Goal: Task Accomplishment & Management: Manage account settings

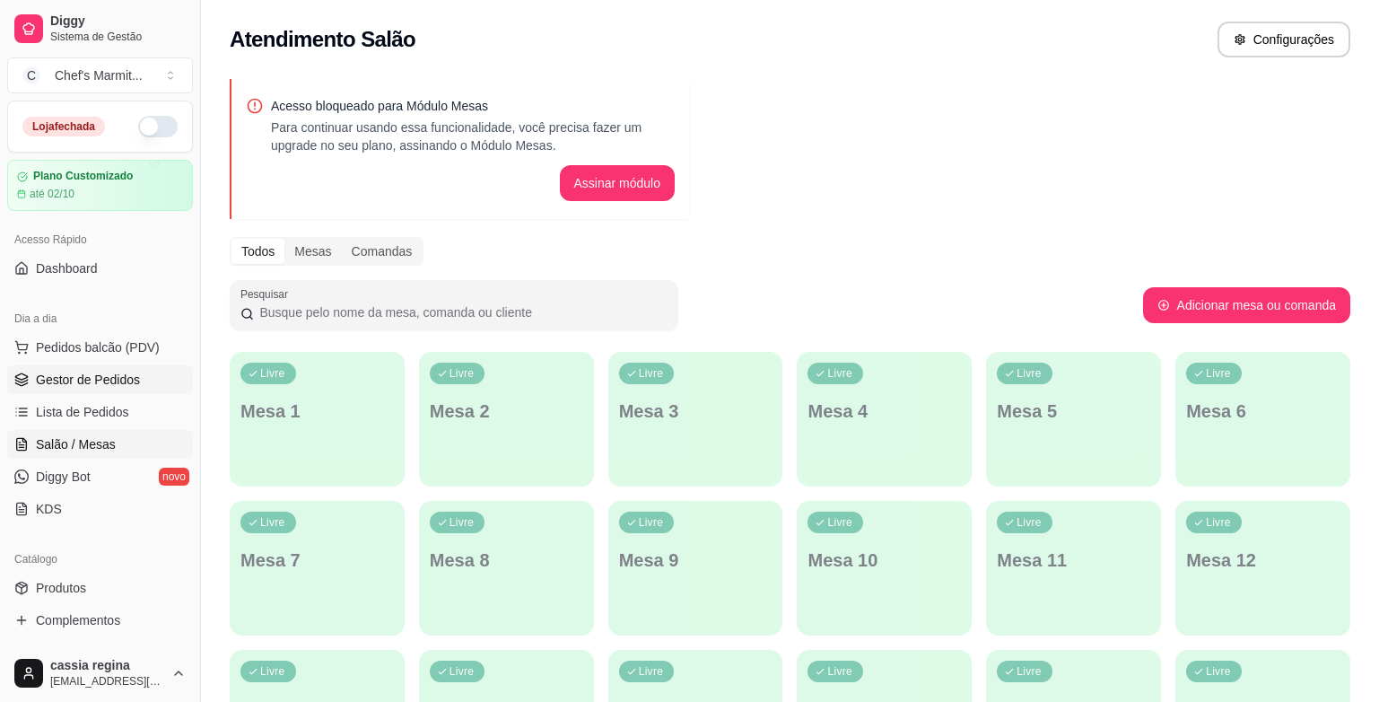
click at [92, 372] on span "Gestor de Pedidos" at bounding box center [88, 380] width 104 height 18
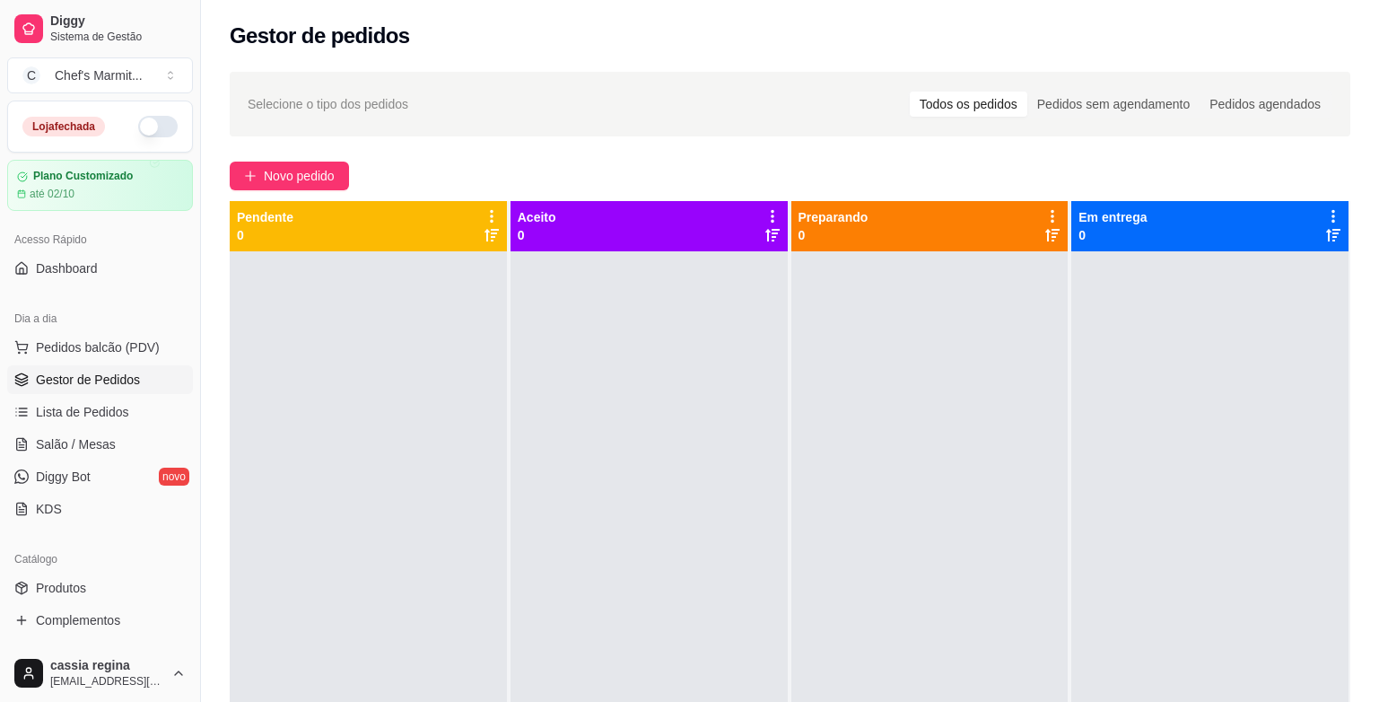
click at [144, 127] on button "button" at bounding box center [157, 127] width 39 height 22
click at [291, 174] on span "Novo pedido" at bounding box center [299, 176] width 71 height 20
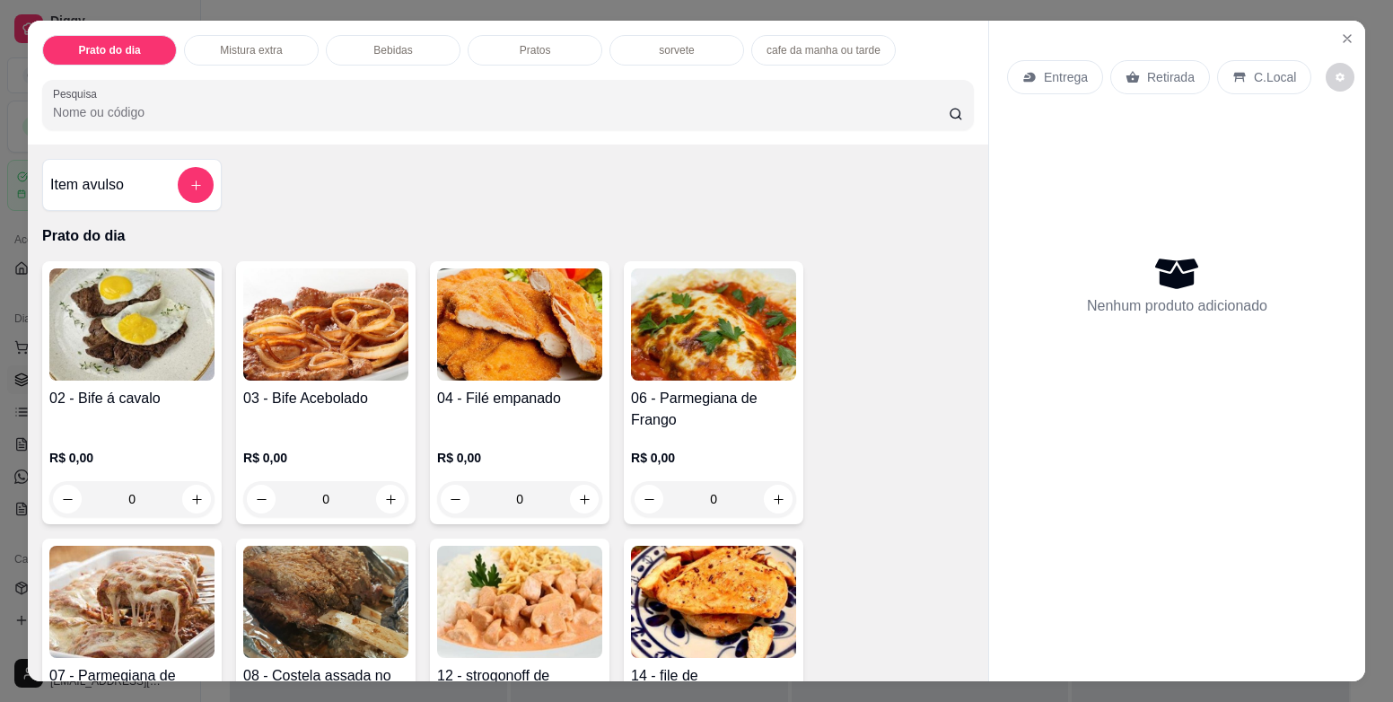
click at [12, 94] on div "Prato do dia Mistura extra Bebidas Pratos sorvete cafe da manha ou tarde Pesqui…" at bounding box center [696, 351] width 1393 height 702
click at [1340, 35] on icon "Close" at bounding box center [1347, 38] width 14 height 14
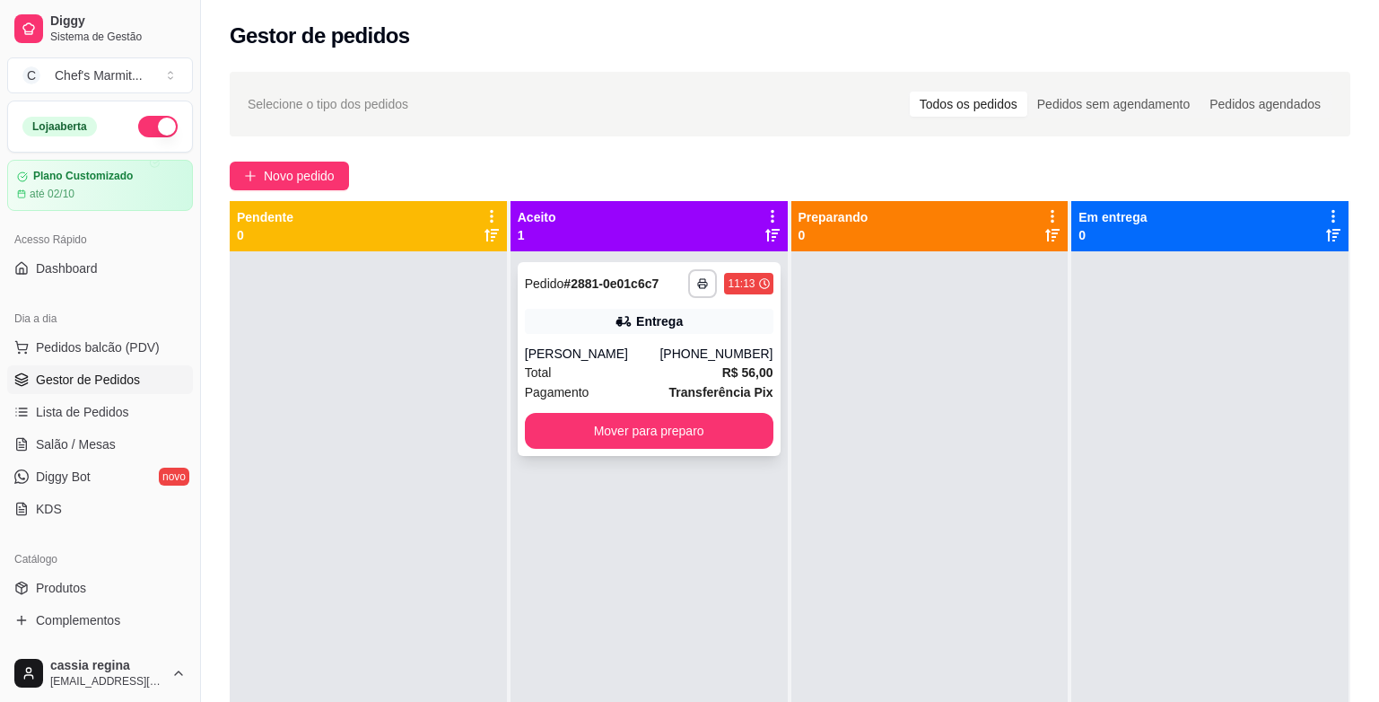
click at [613, 377] on div "Total R$ 56,00" at bounding box center [649, 373] width 249 height 20
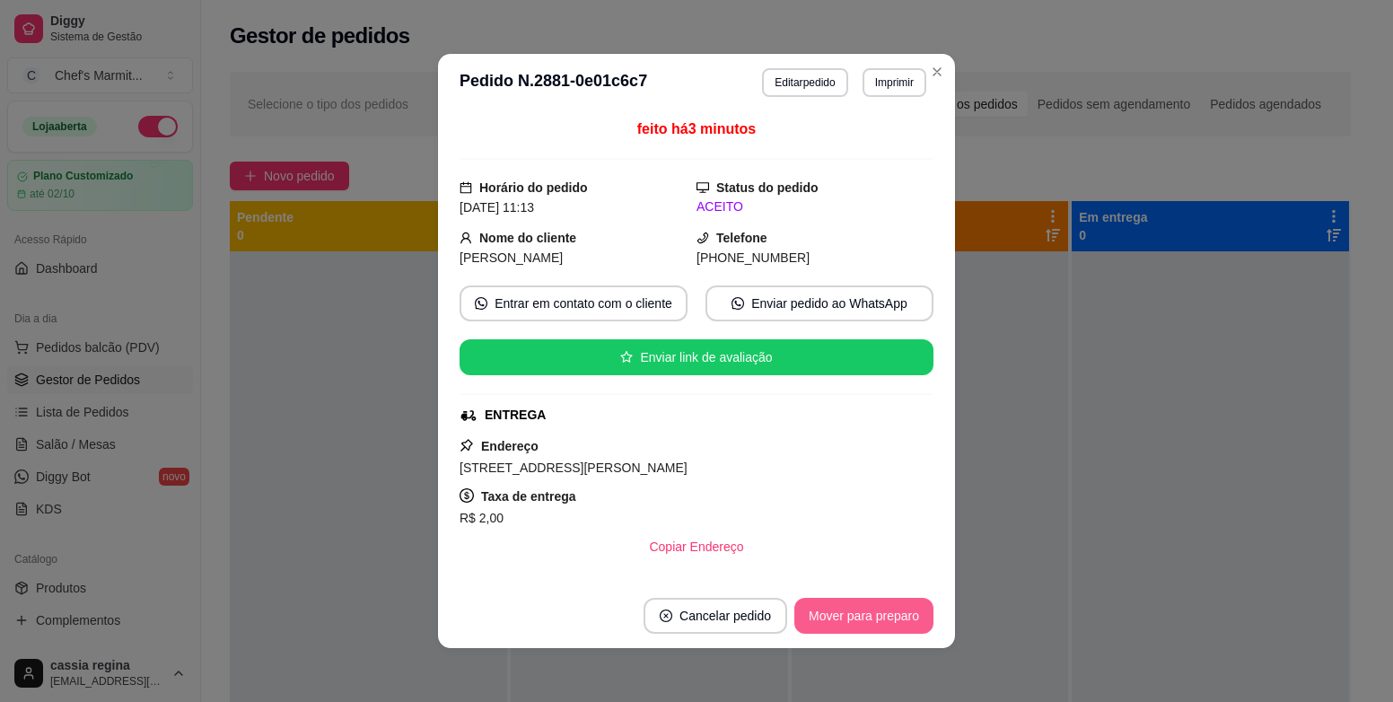
click at [860, 608] on button "Mover para preparo" at bounding box center [863, 616] width 139 height 36
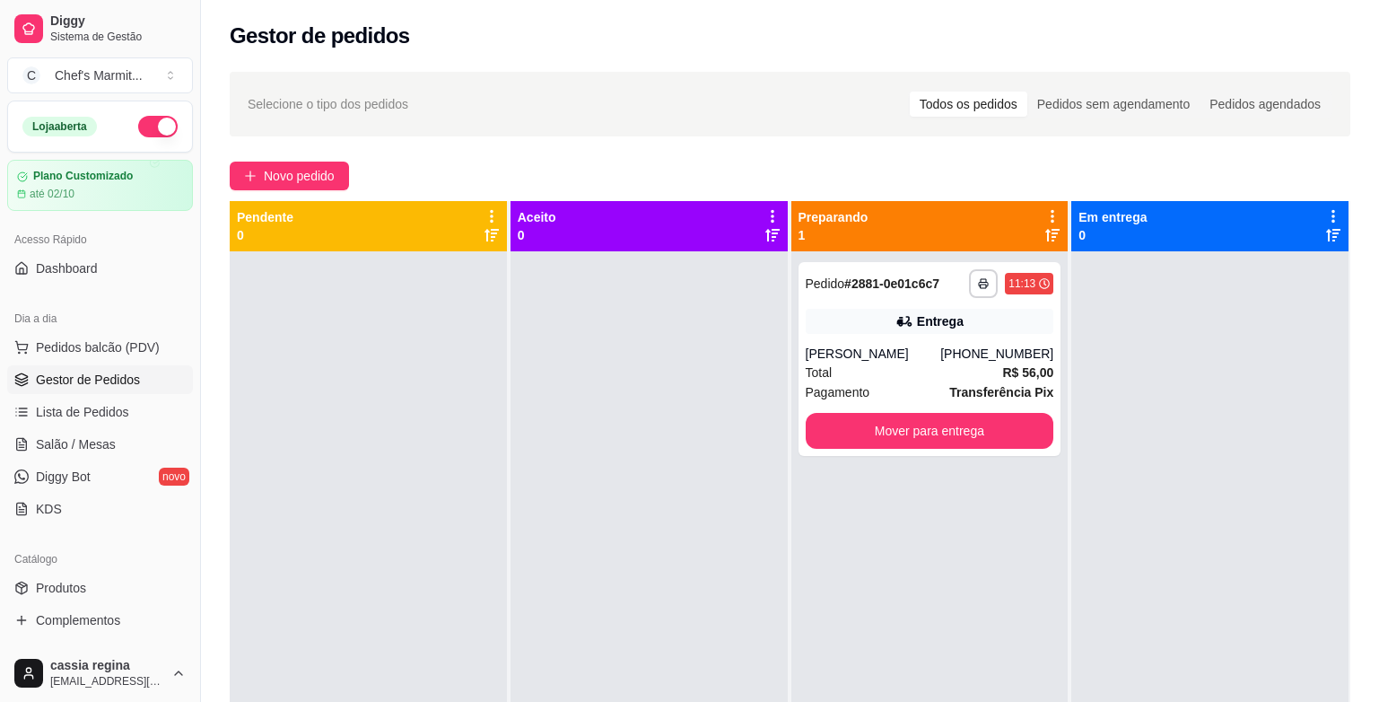
scroll to position [179, 0]
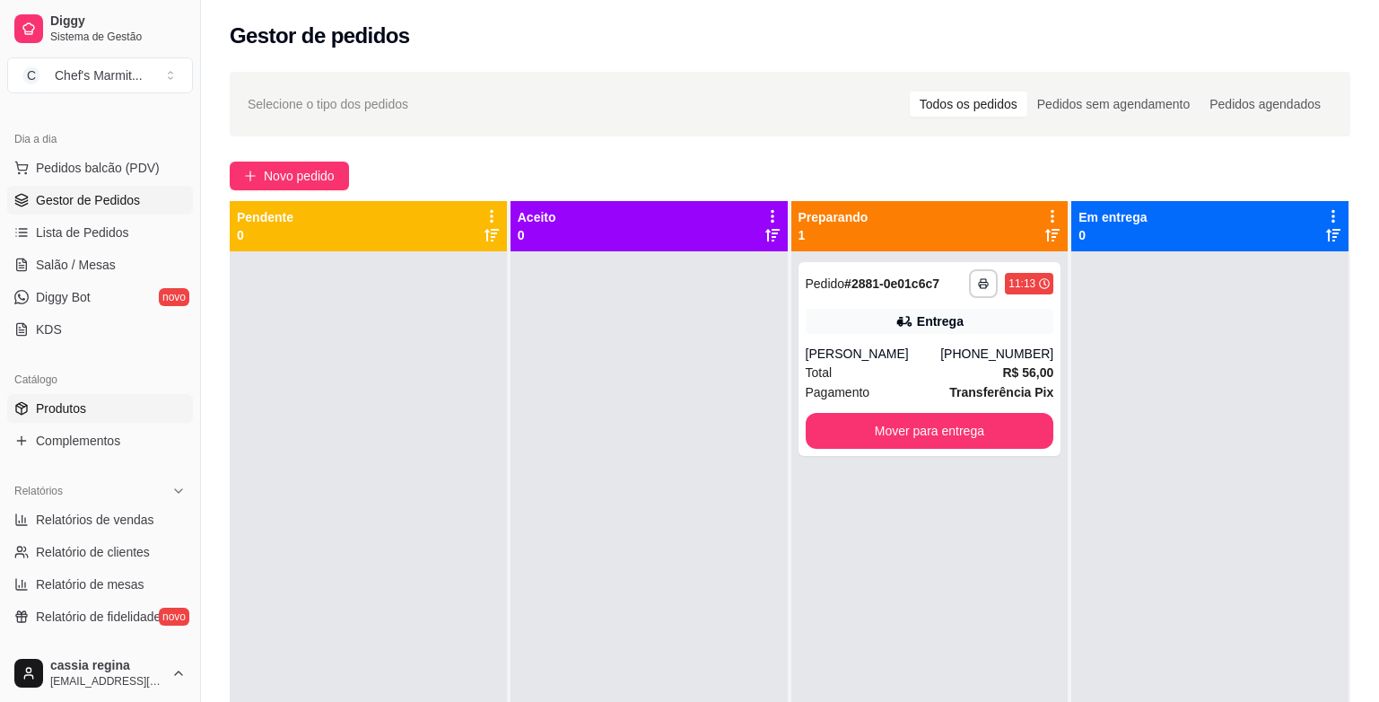
click at [42, 413] on span "Produtos" at bounding box center [61, 408] width 50 height 18
click at [57, 398] on link "Produtos" at bounding box center [100, 408] width 186 height 29
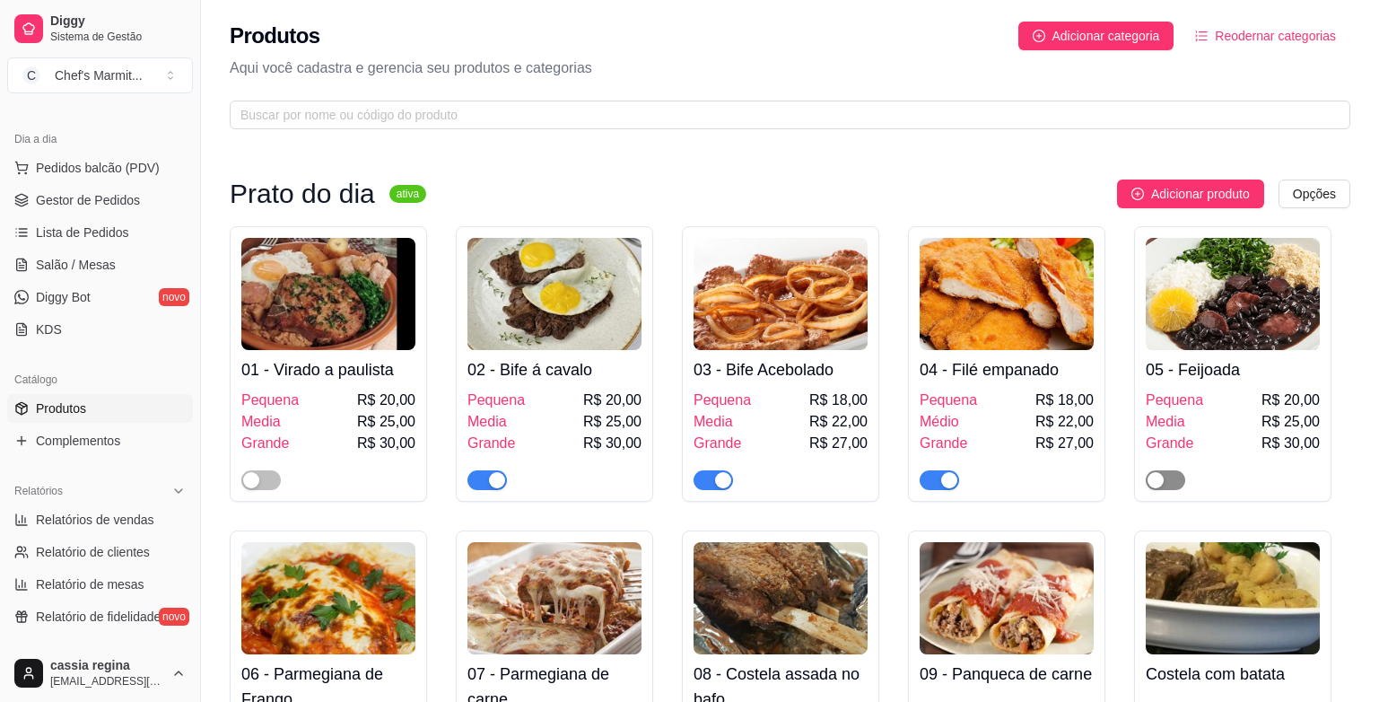
click at [1168, 474] on span "button" at bounding box center [1165, 480] width 39 height 20
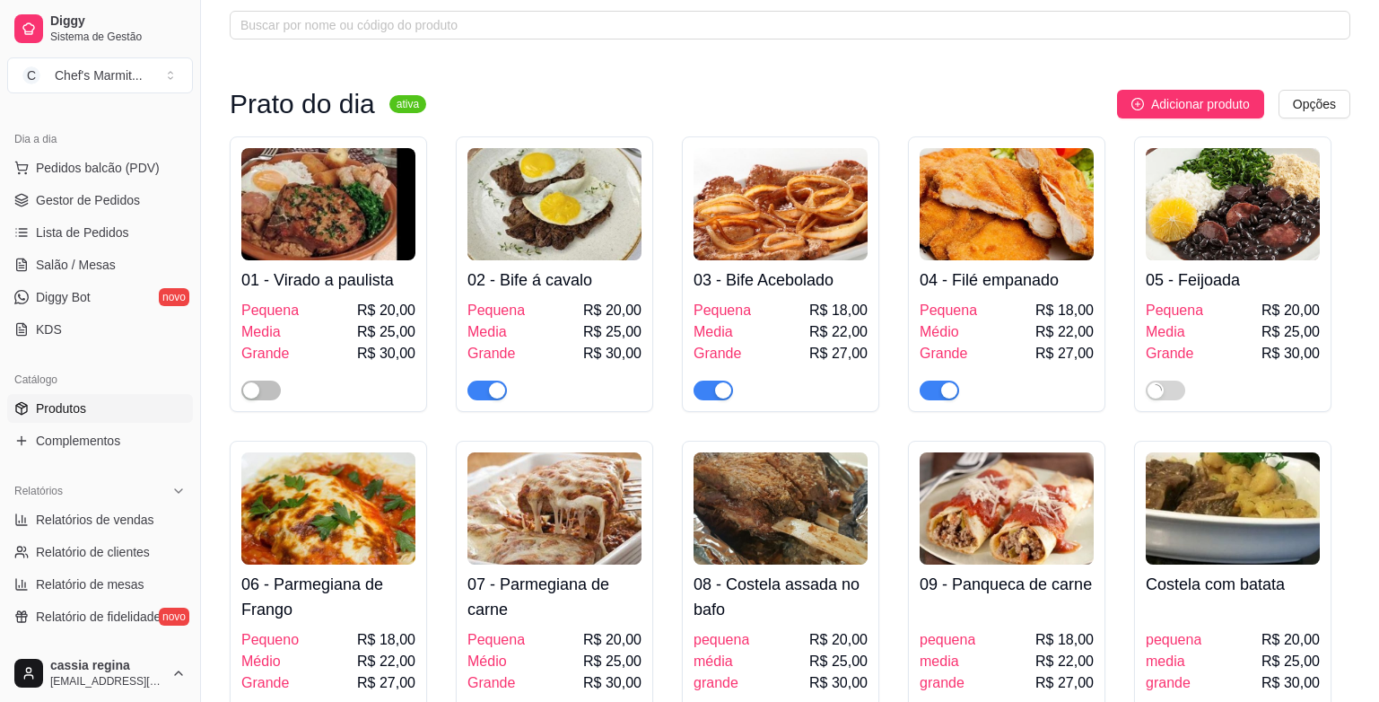
scroll to position [179, 0]
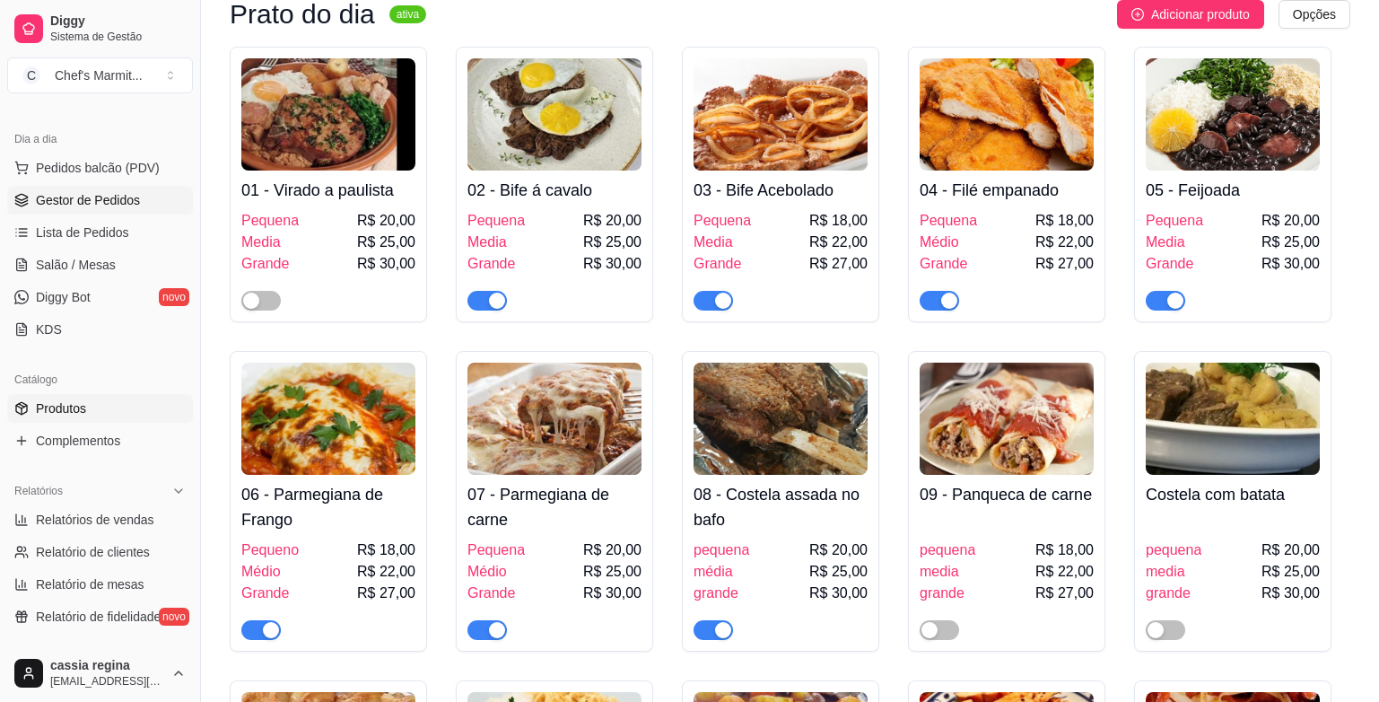
click at [89, 202] on span "Gestor de Pedidos" at bounding box center [88, 200] width 104 height 18
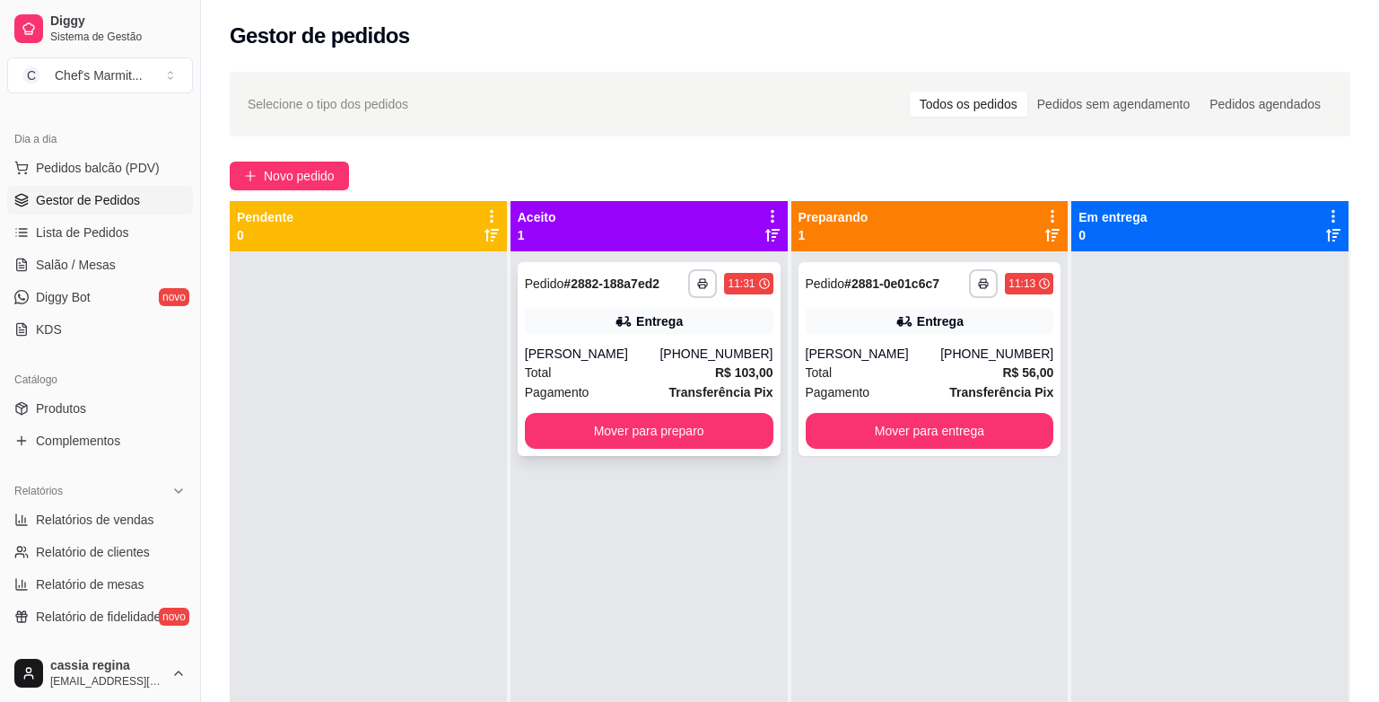
click at [644, 372] on div "Total R$ 103,00" at bounding box center [649, 373] width 249 height 20
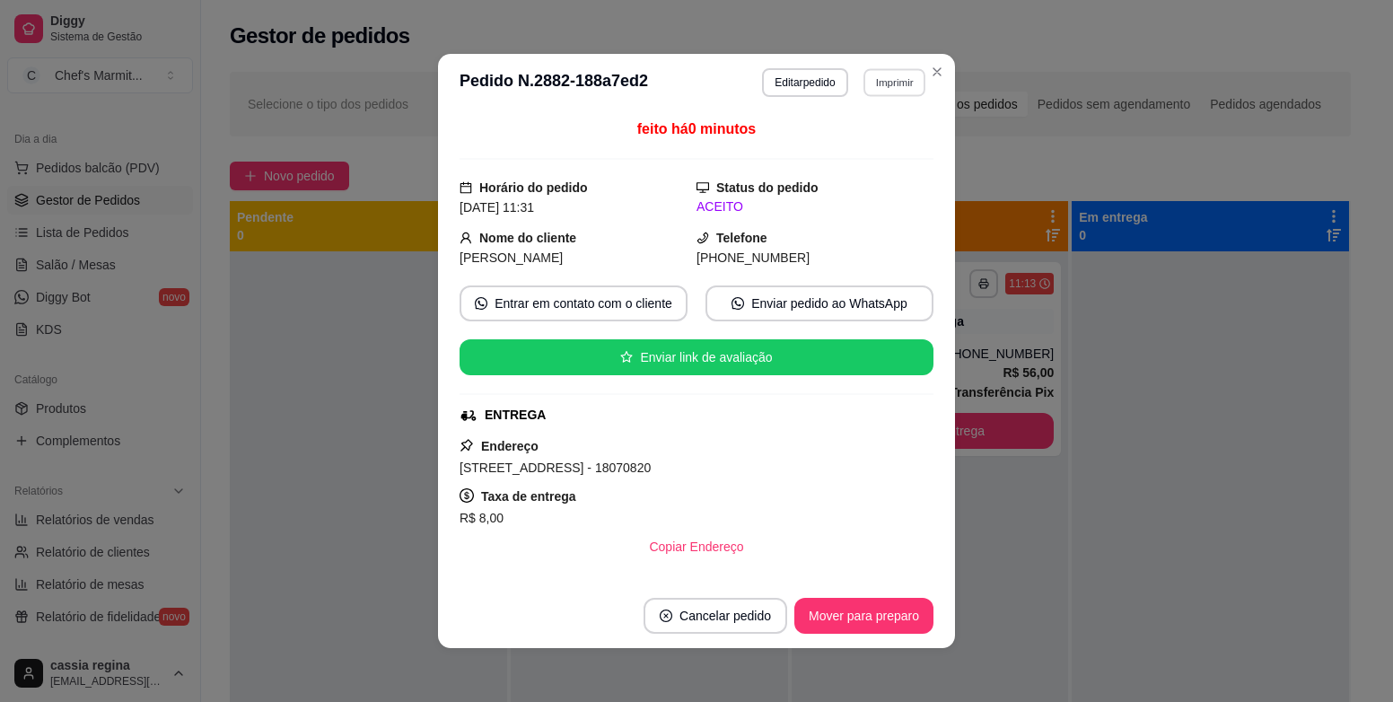
click at [897, 85] on button "Imprimir" at bounding box center [894, 82] width 62 height 28
click at [835, 139] on button "IMPRESSORA" at bounding box center [858, 146] width 126 height 28
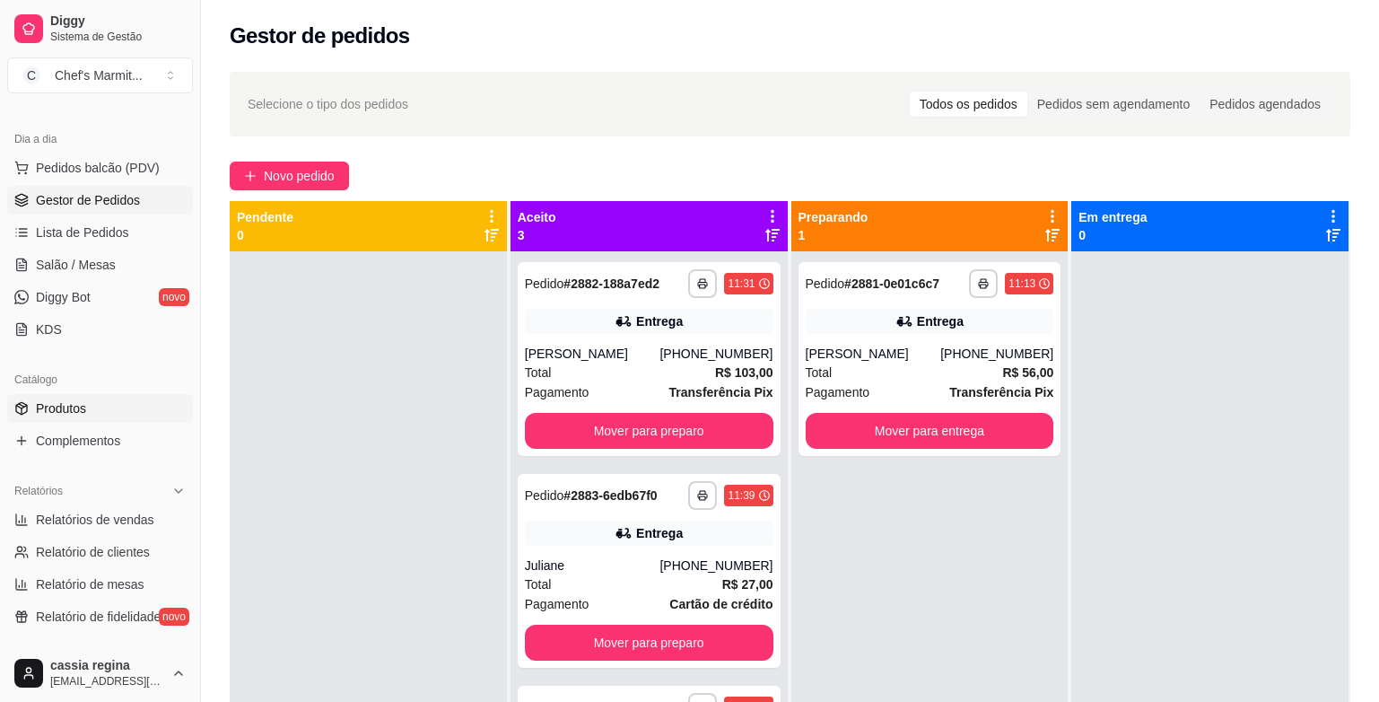
click at [72, 408] on span "Produtos" at bounding box center [61, 408] width 50 height 18
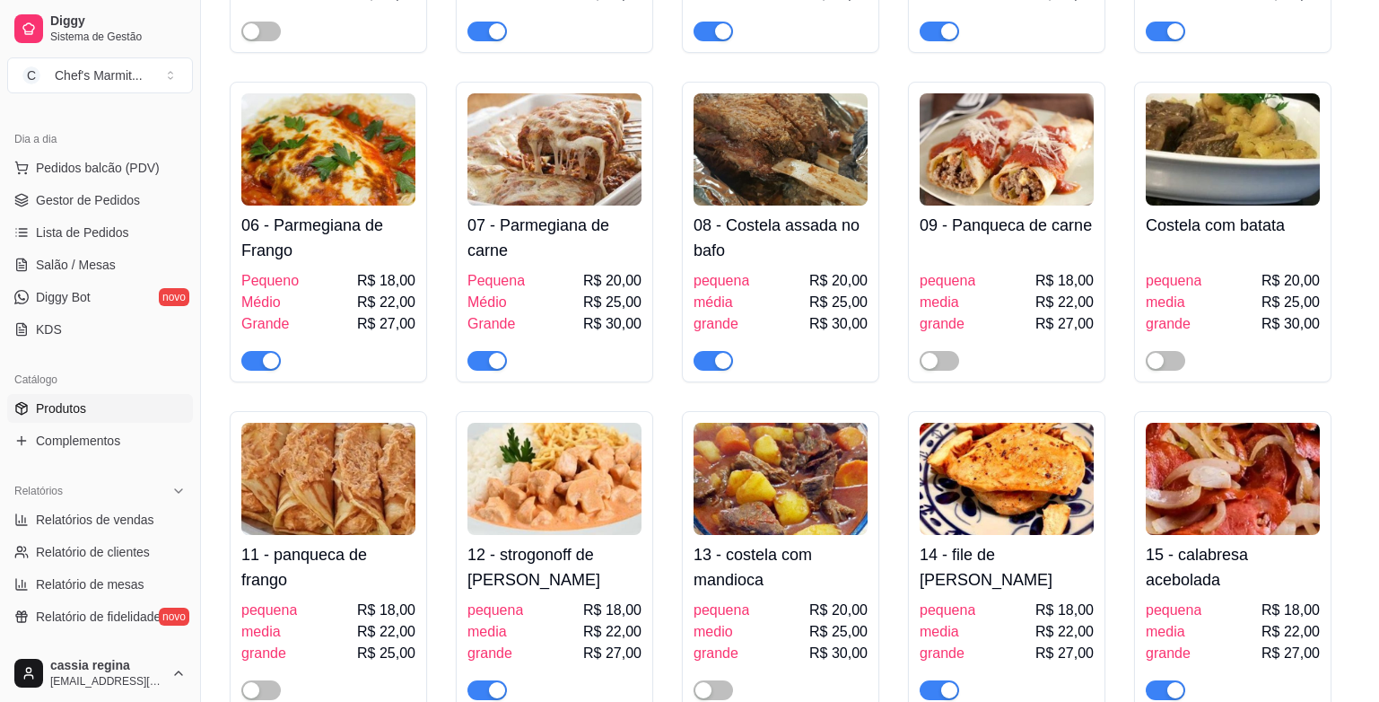
scroll to position [538, 0]
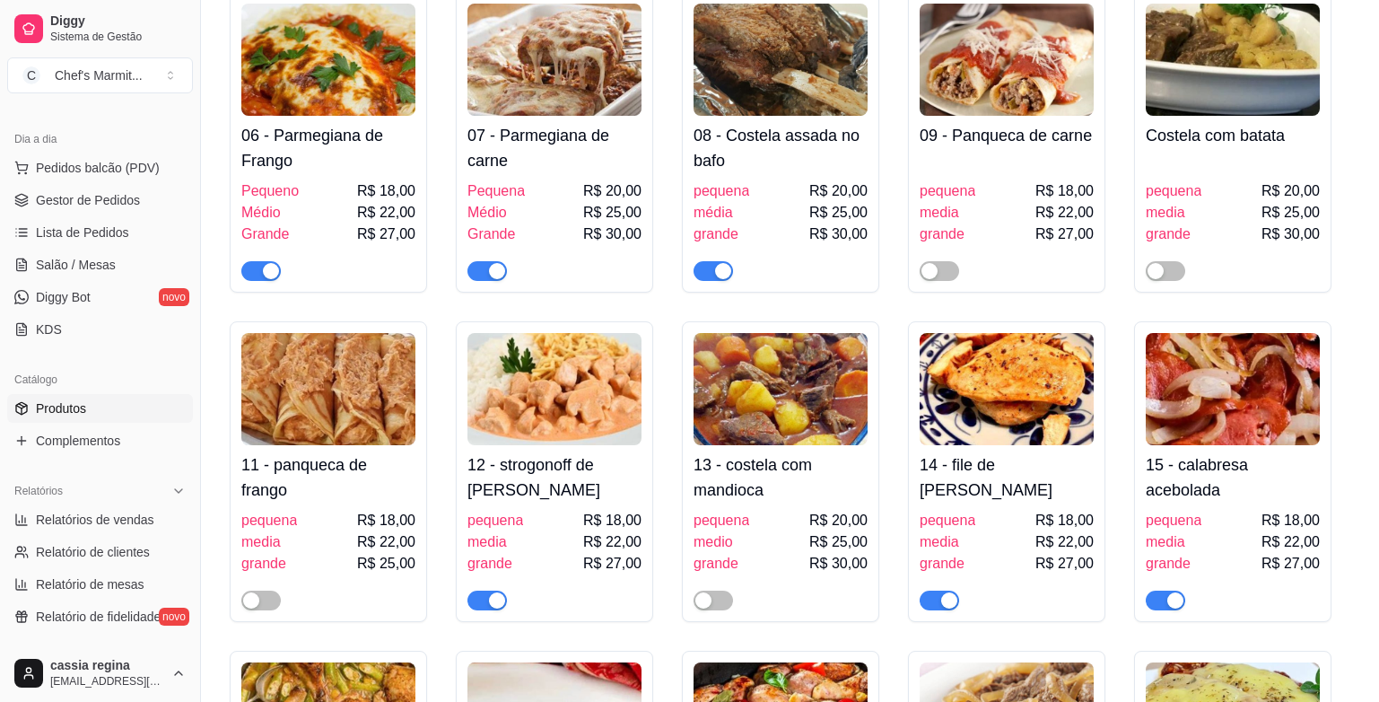
click at [482, 599] on span "button" at bounding box center [487, 600] width 39 height 20
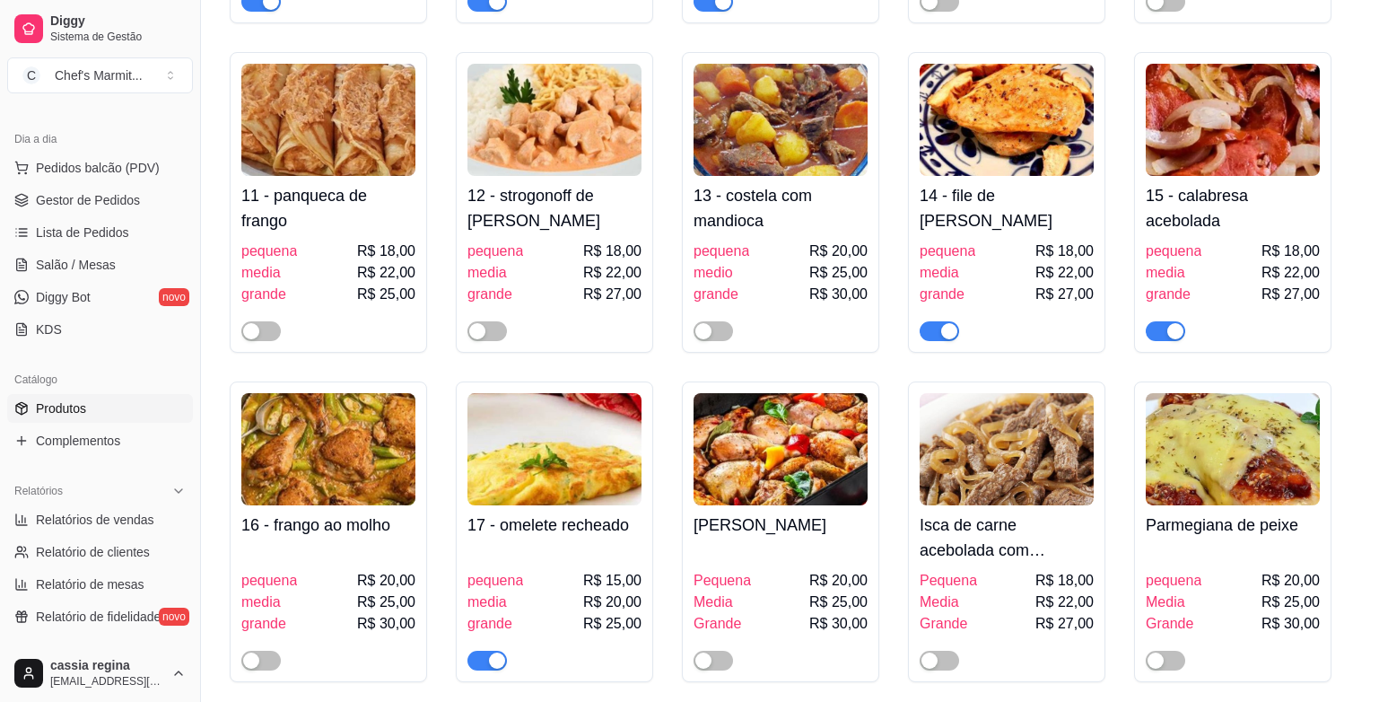
scroll to position [718, 0]
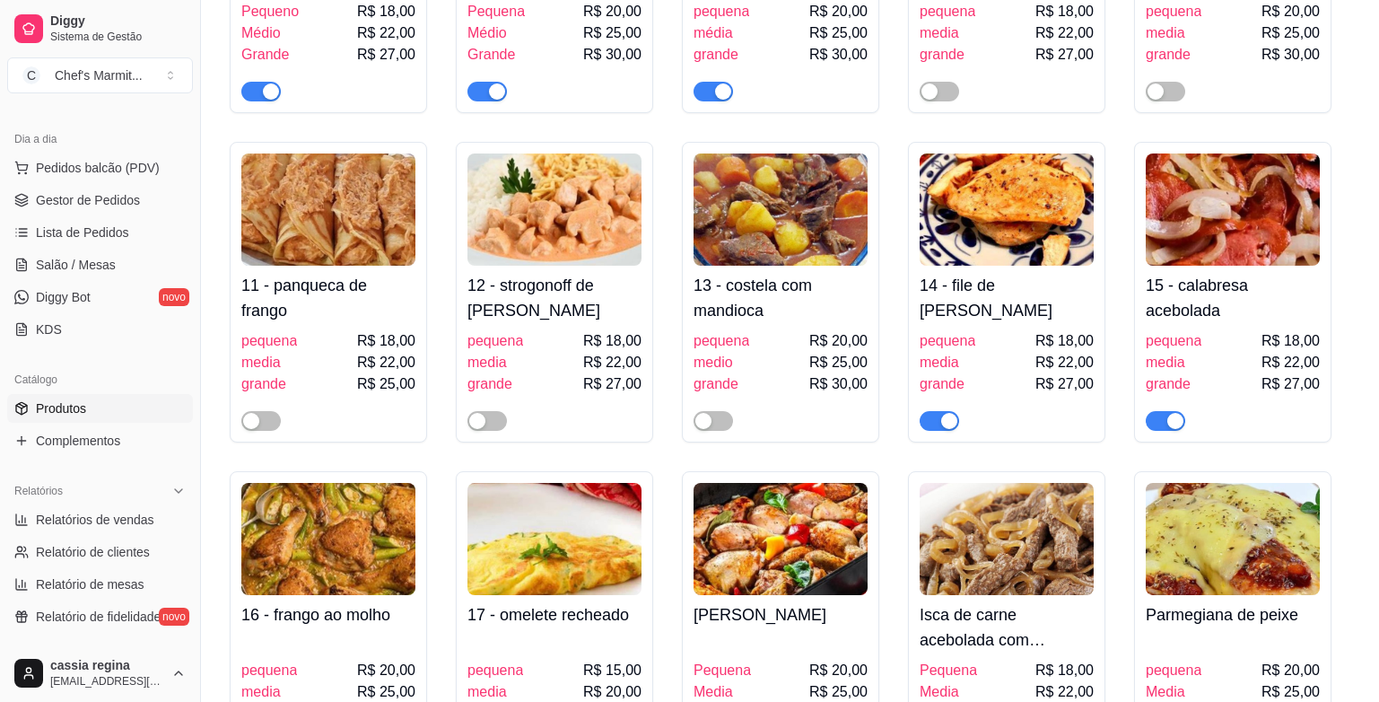
click at [1159, 422] on span "button" at bounding box center [1165, 421] width 39 height 20
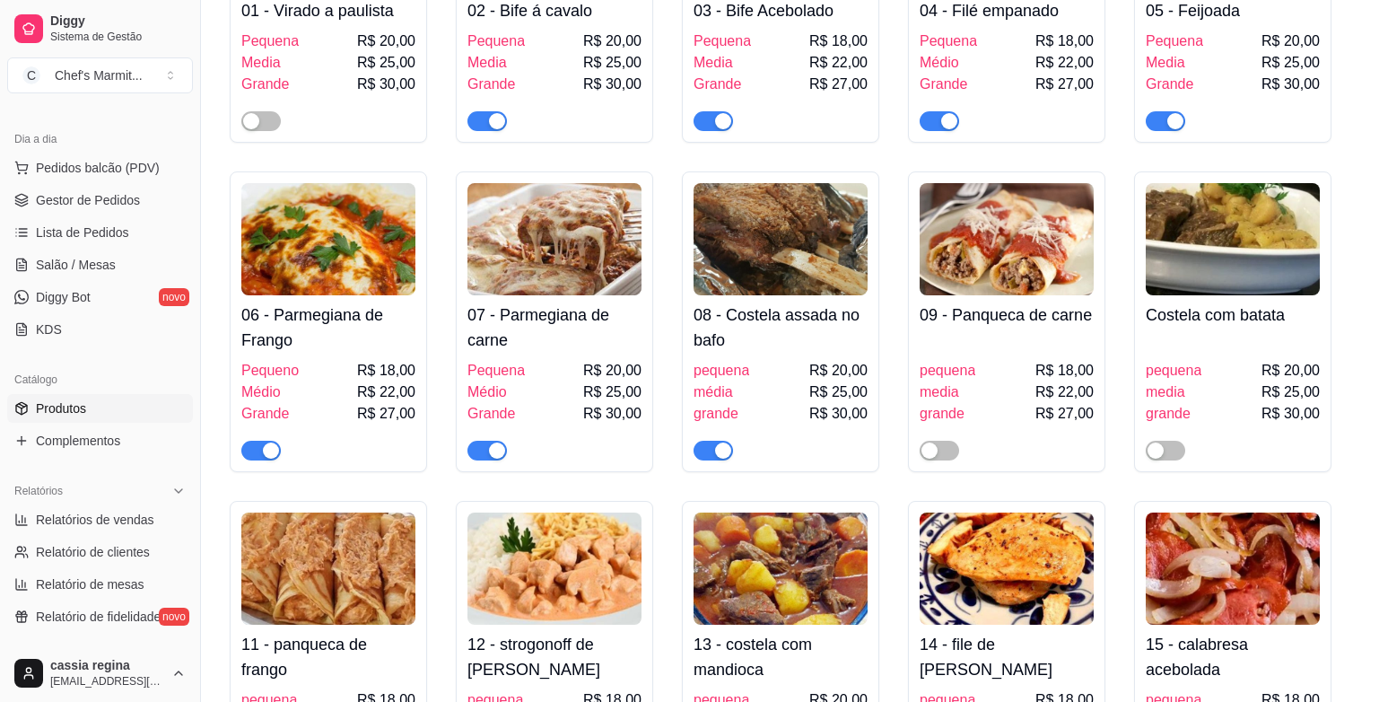
scroll to position [269, 0]
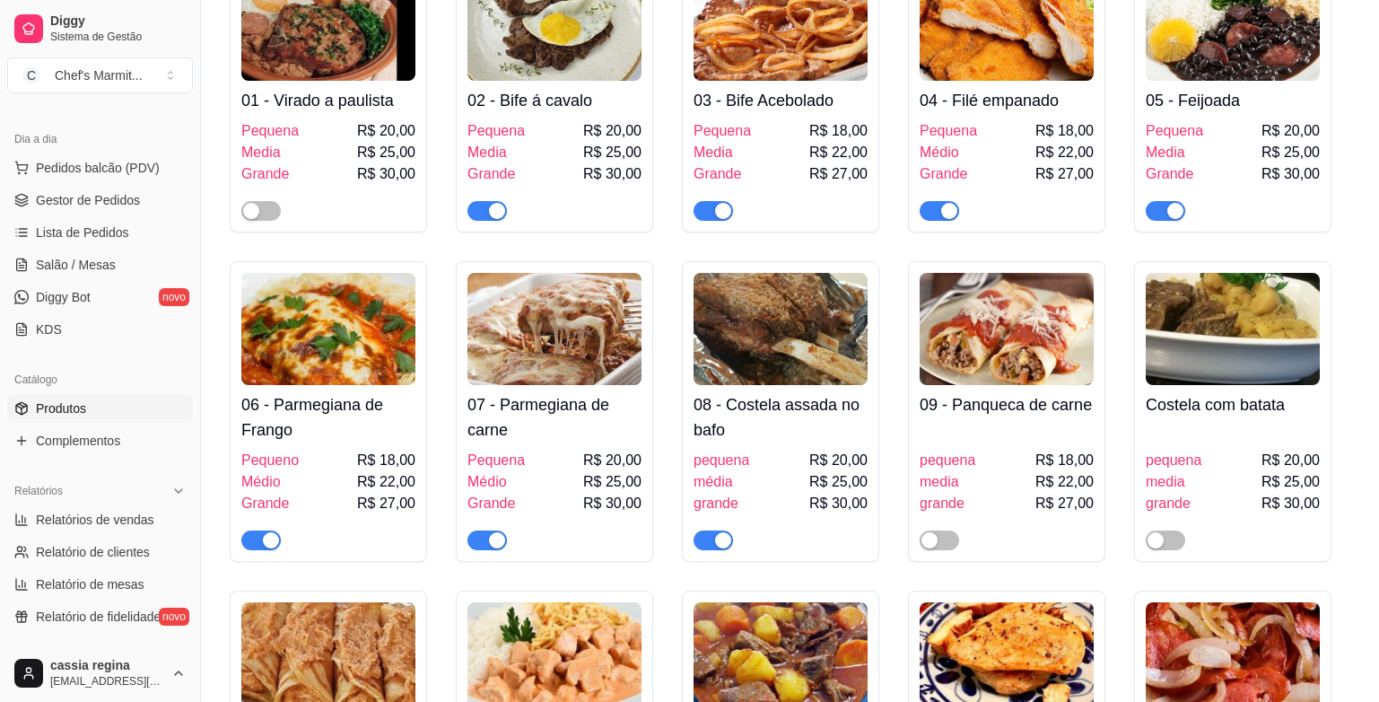
click at [1158, 212] on span "button" at bounding box center [1165, 211] width 39 height 20
drag, startPoint x: 0, startPoint y: 332, endPoint x: 128, endPoint y: 381, distance: 137.5
click at [128, 381] on div "Loja aberta Plano Customizado até 02/10 Acesso Rápido Dashboard Dia a dia Pedid…" at bounding box center [100, 373] width 200 height 544
click at [50, 224] on span "Lista de Pedidos" at bounding box center [82, 232] width 93 height 18
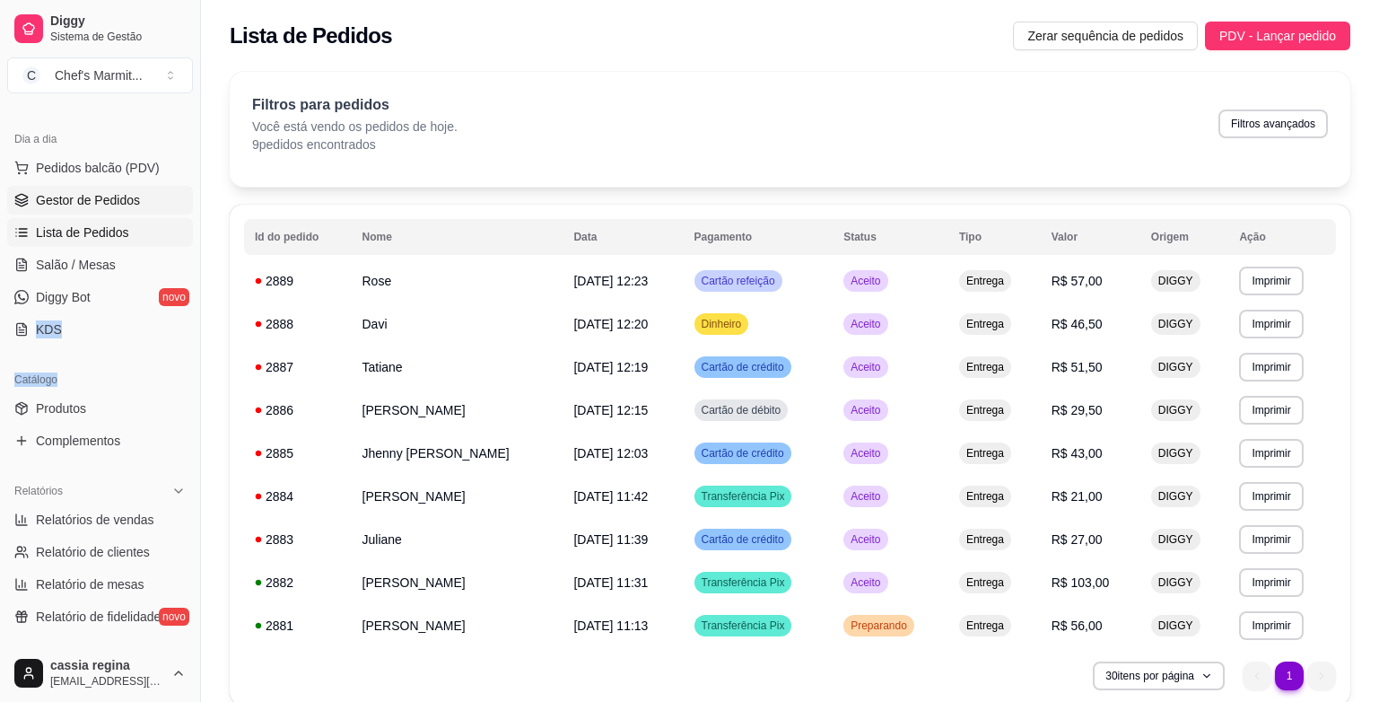
click at [83, 199] on span "Gestor de Pedidos" at bounding box center [88, 200] width 104 height 18
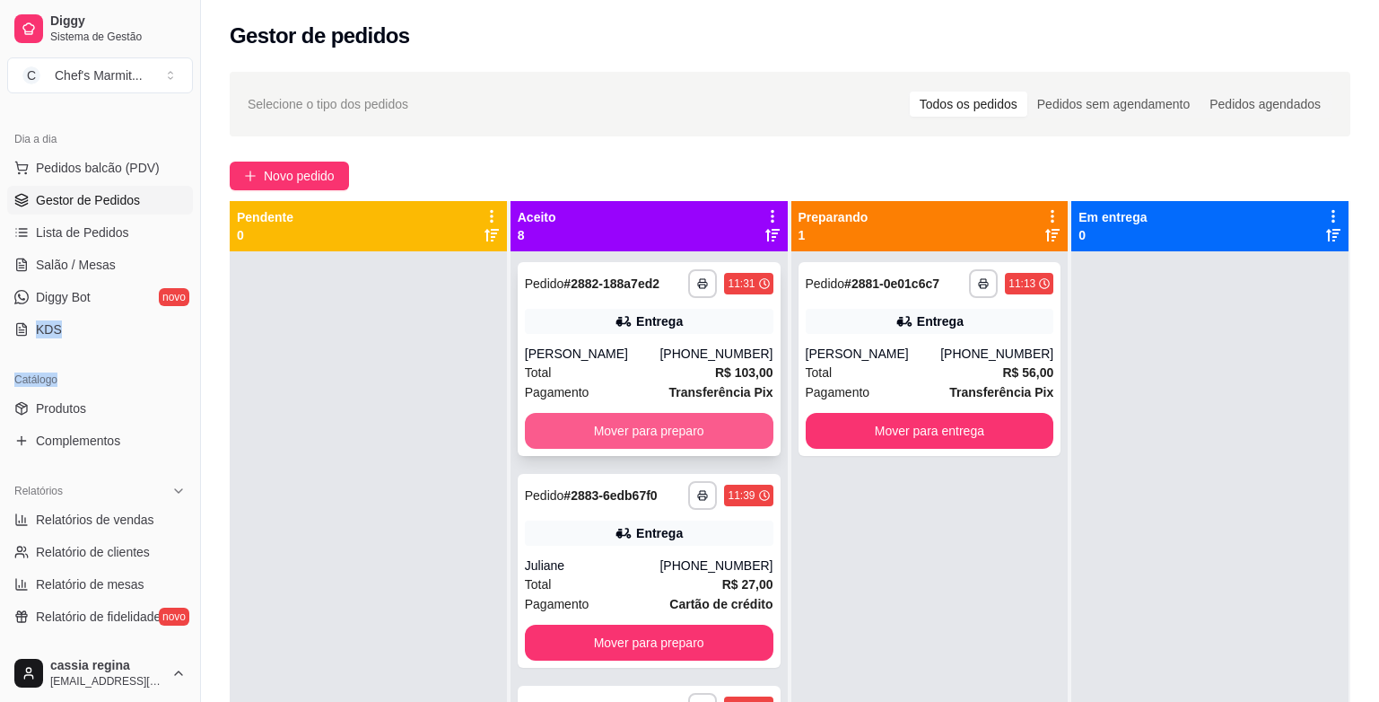
click at [664, 435] on button "Mover para preparo" at bounding box center [649, 431] width 249 height 36
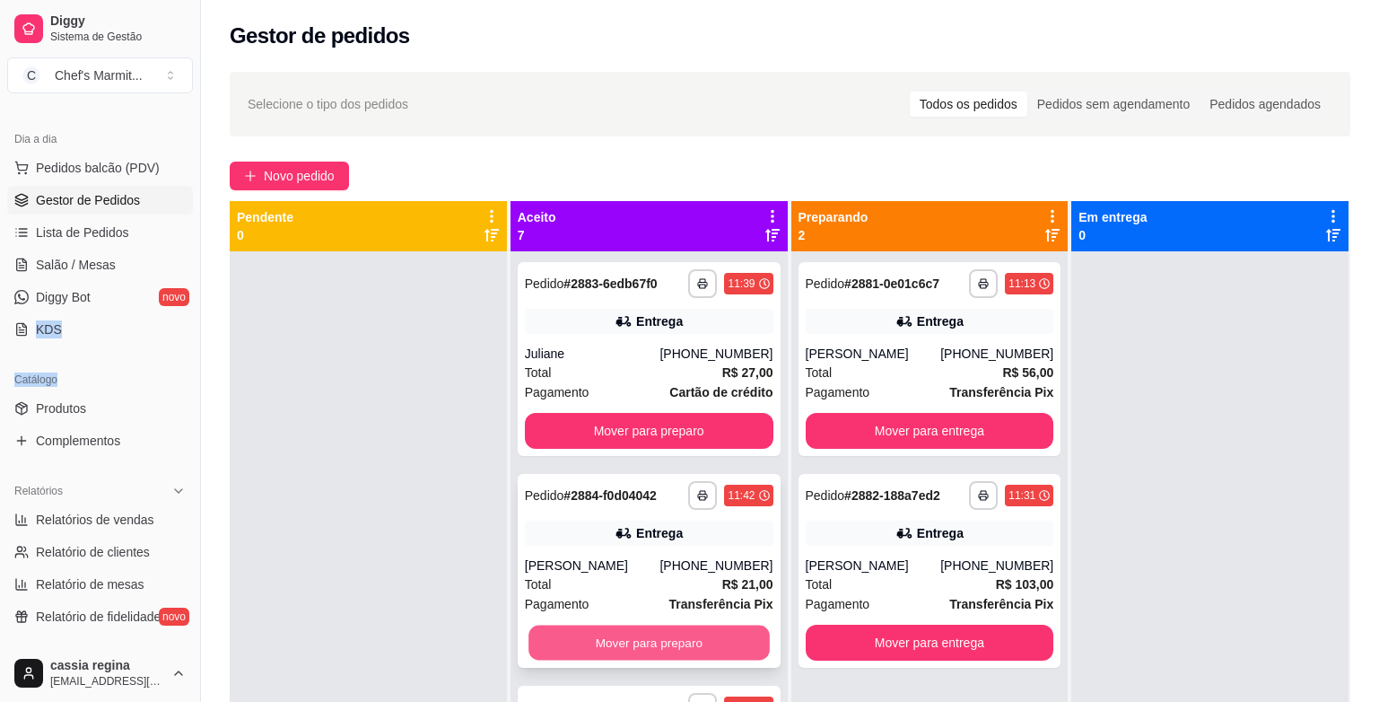
click at [639, 639] on button "Mover para preparo" at bounding box center [649, 642] width 241 height 35
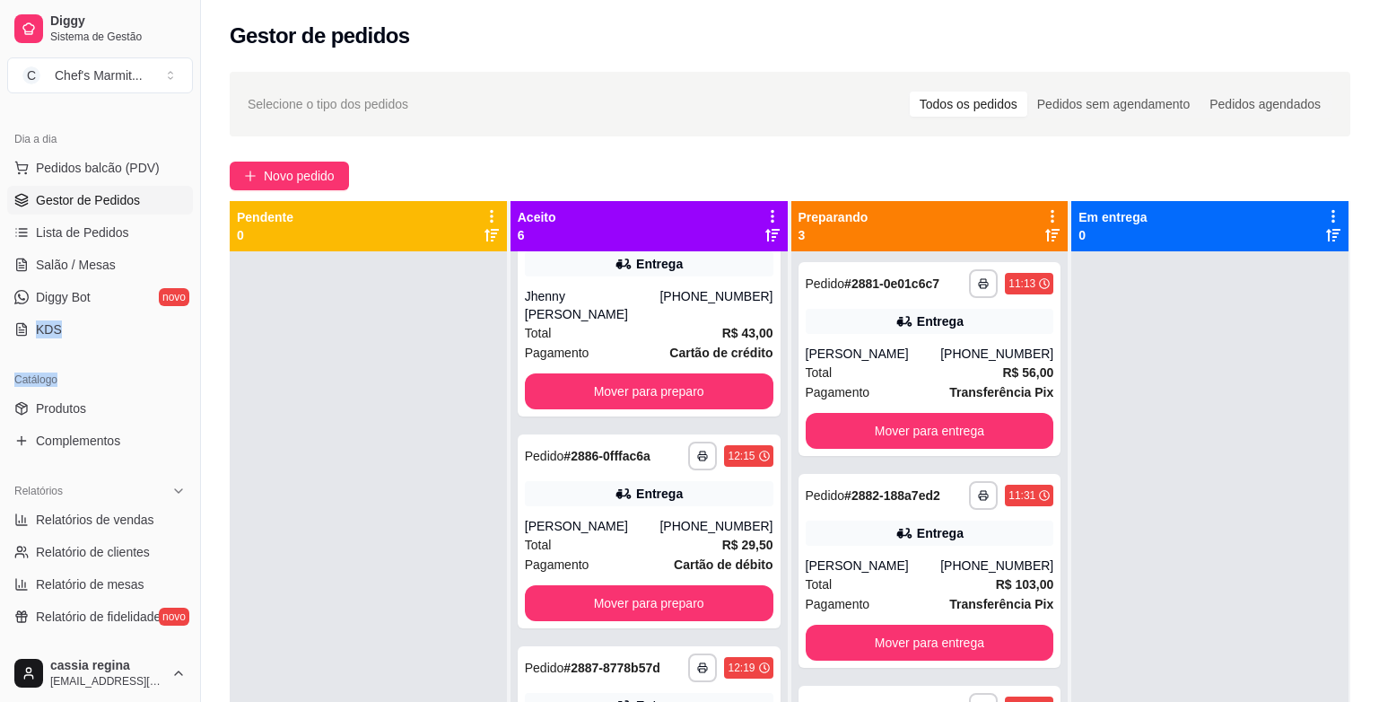
scroll to position [237, 0]
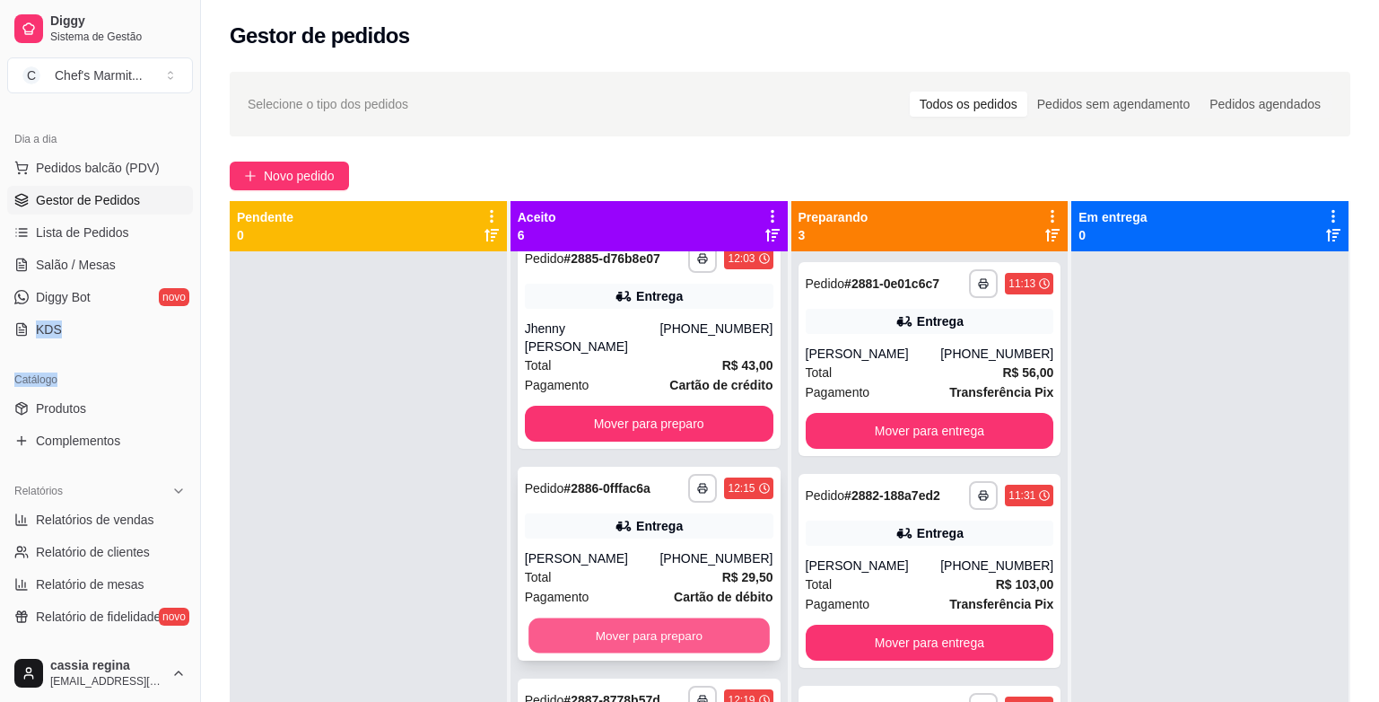
click at [638, 628] on button "Mover para preparo" at bounding box center [649, 635] width 241 height 35
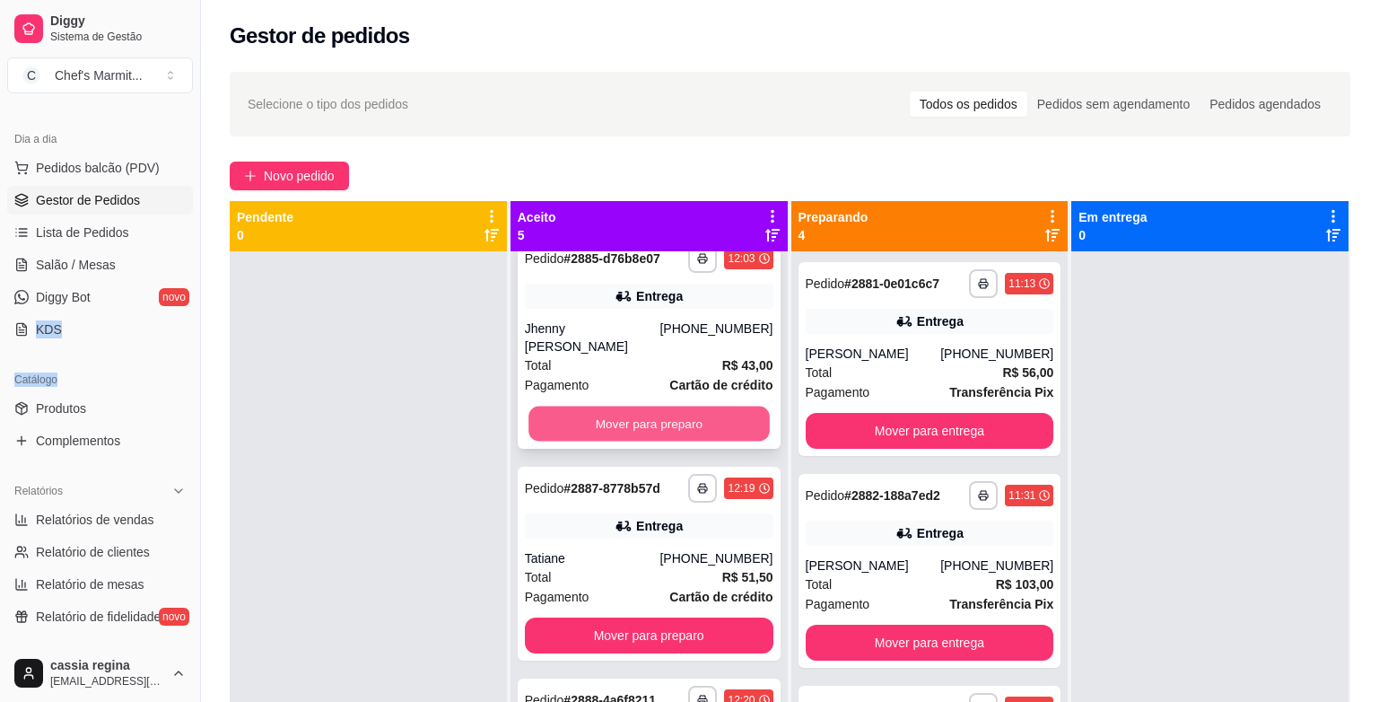
click at [616, 412] on button "Mover para preparo" at bounding box center [649, 424] width 241 height 35
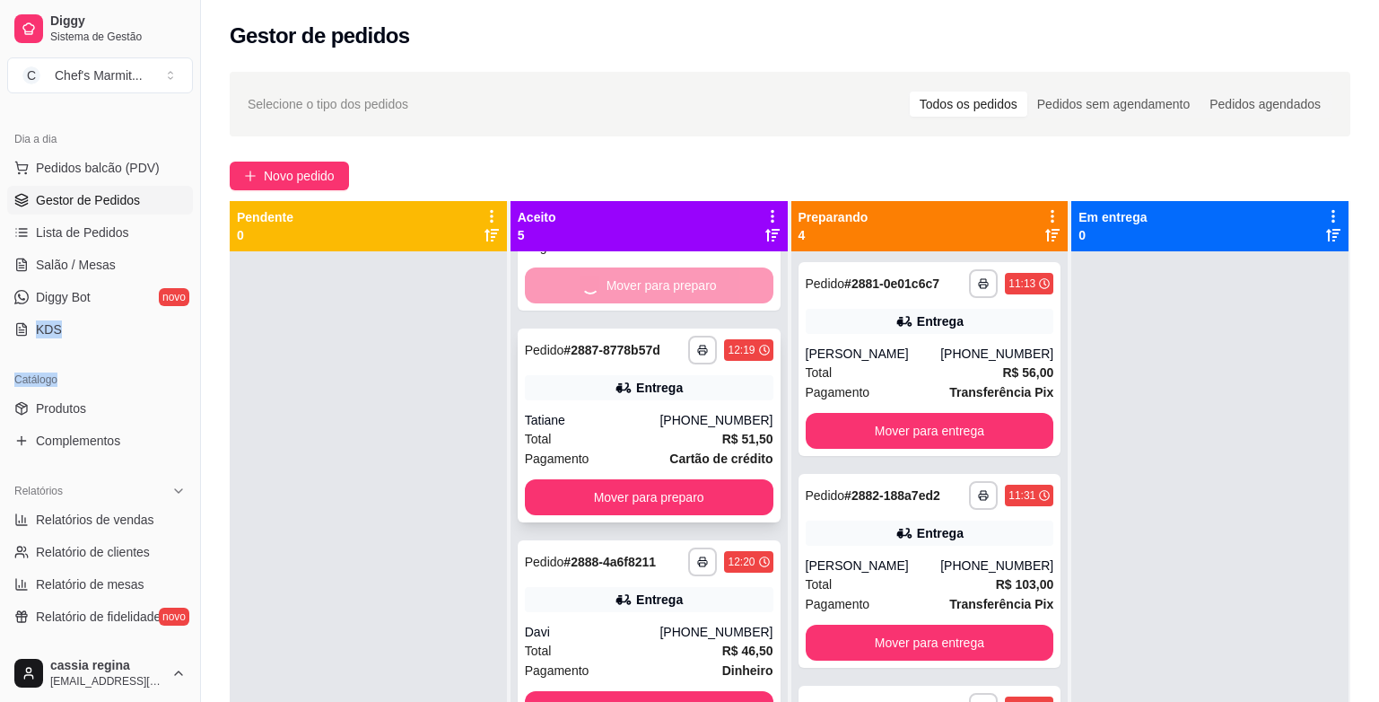
scroll to position [74, 0]
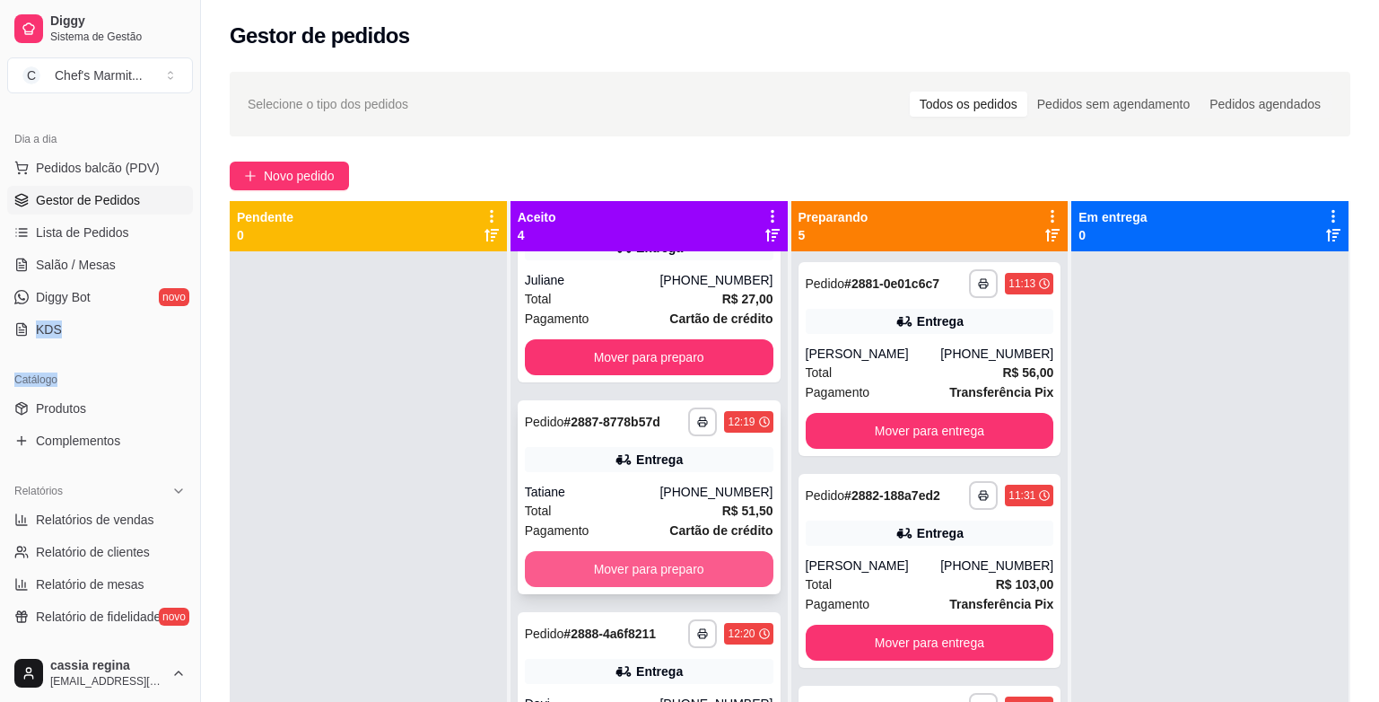
click at [651, 561] on button "Mover para preparo" at bounding box center [649, 569] width 249 height 36
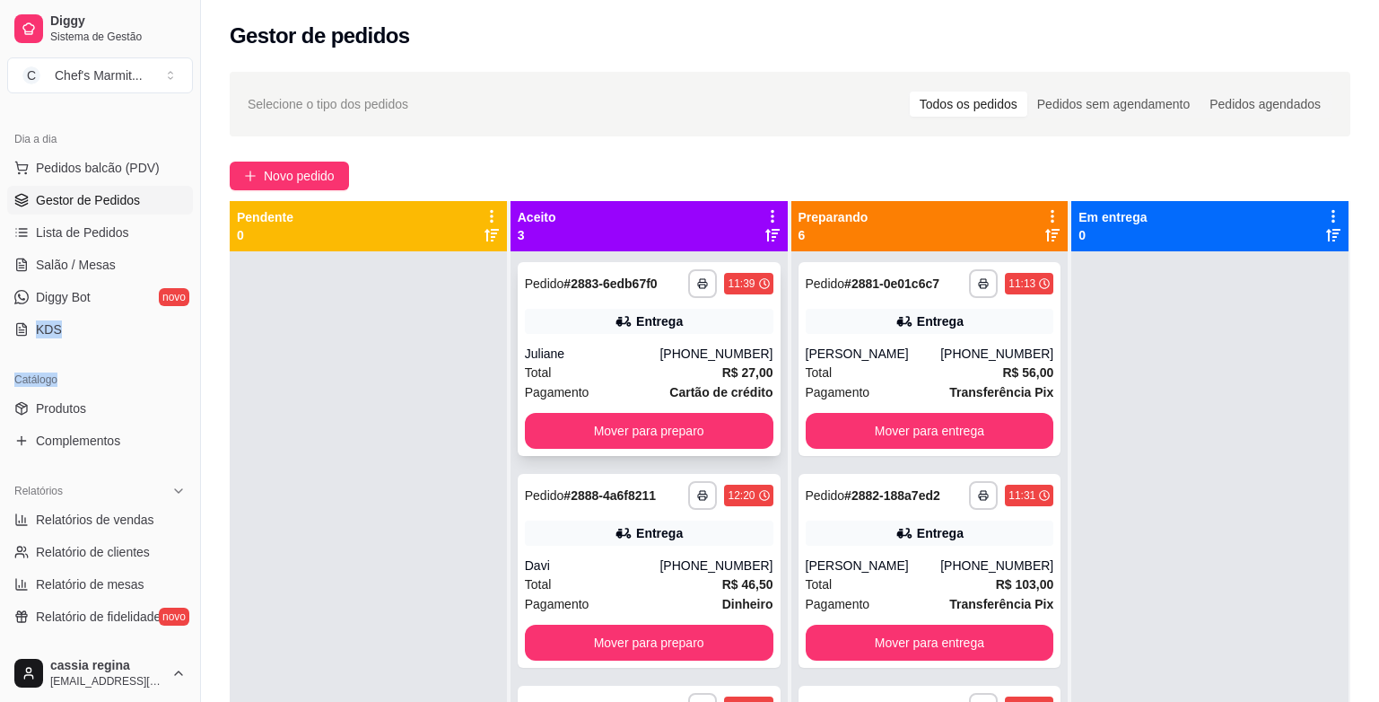
scroll to position [0, 0]
click at [633, 422] on button "Mover para preparo" at bounding box center [649, 431] width 249 height 36
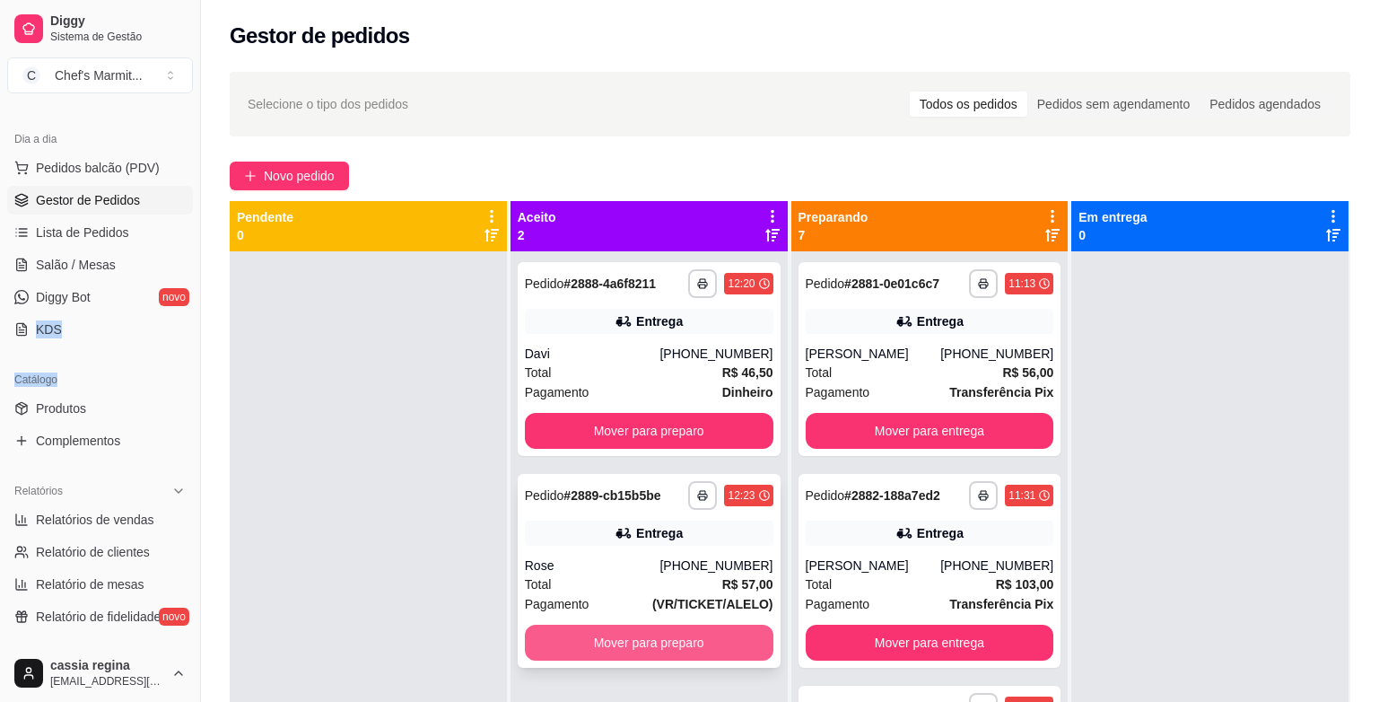
click at [656, 635] on button "Mover para preparo" at bounding box center [649, 643] width 249 height 36
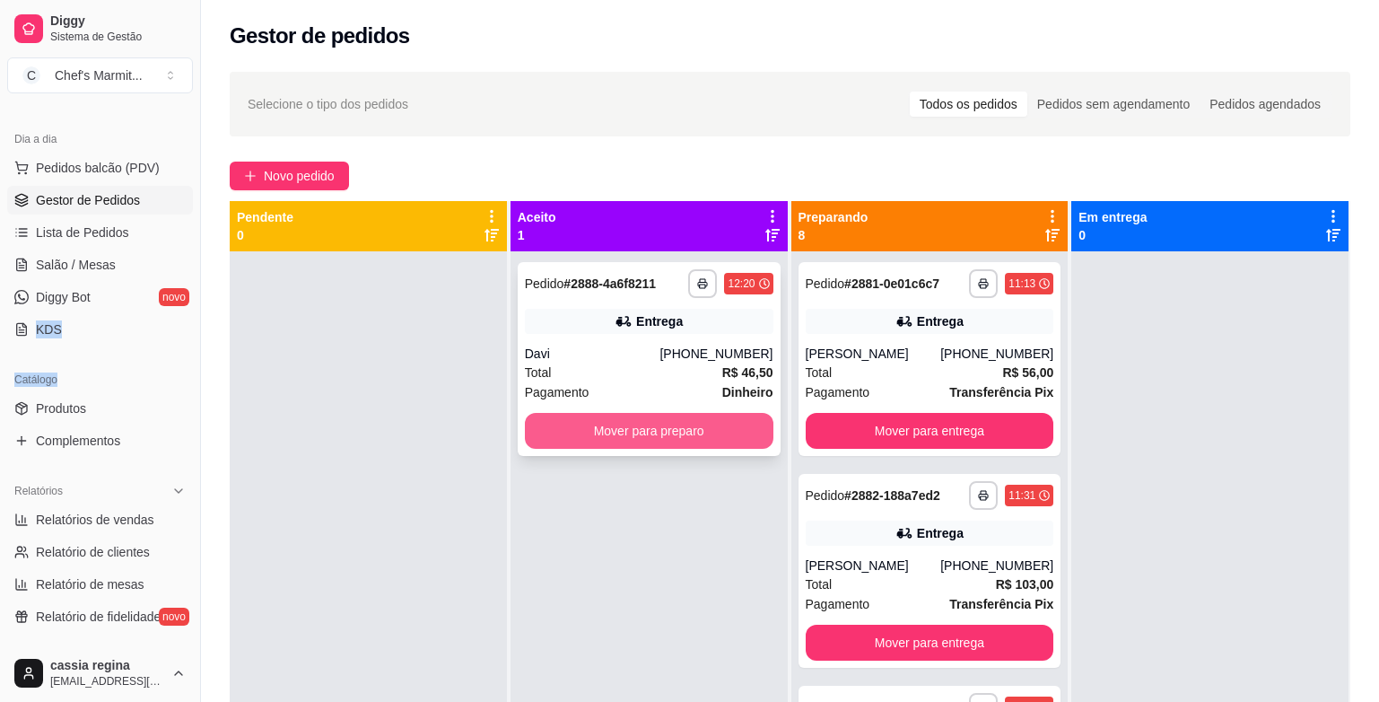
click at [628, 428] on button "Mover para preparo" at bounding box center [649, 431] width 249 height 36
